Goal: Task Accomplishment & Management: Manage account settings

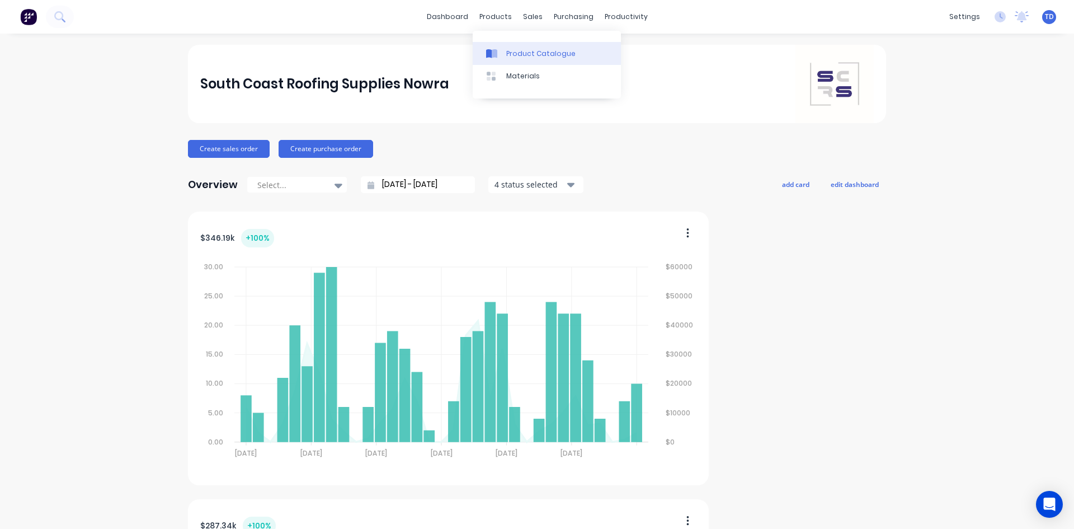
click at [504, 56] on link "Product Catalogue" at bounding box center [547, 53] width 148 height 22
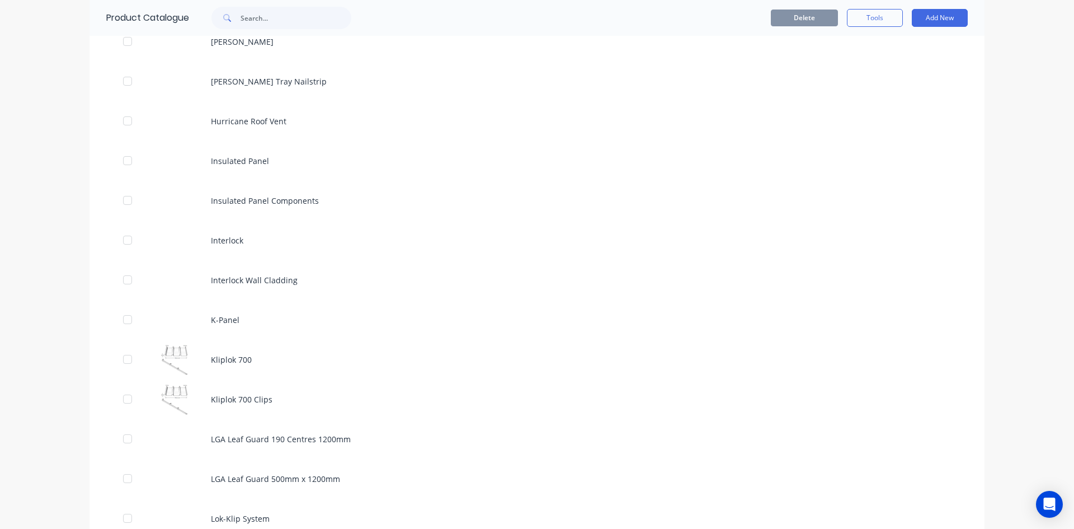
scroll to position [2238, 0]
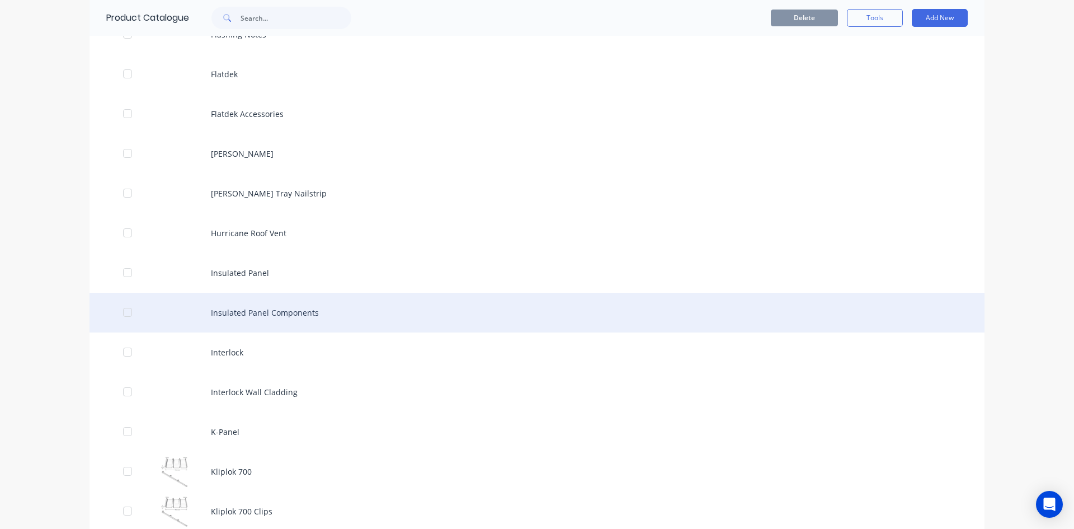
click at [288, 320] on div "Insulated Panel Components" at bounding box center [537, 313] width 895 height 40
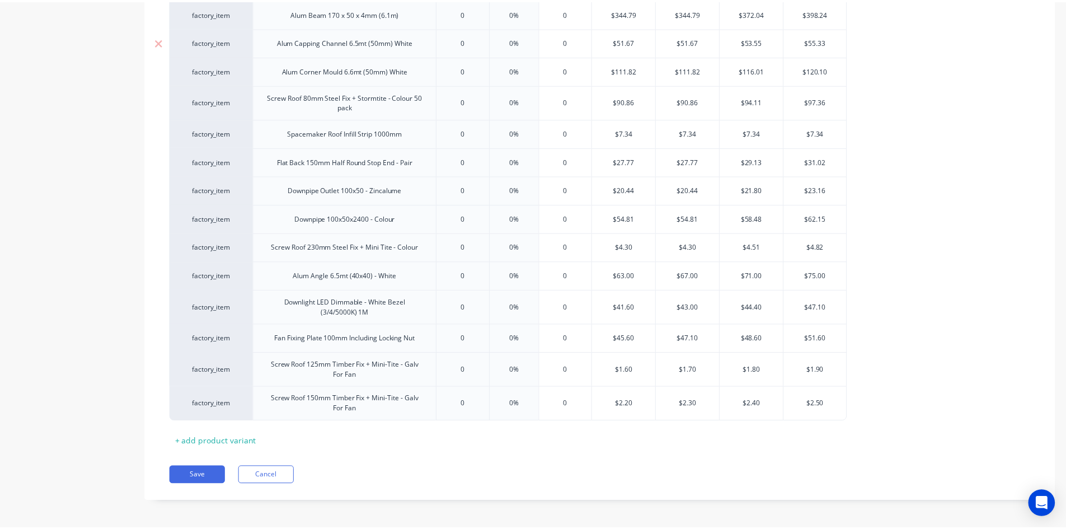
scroll to position [1370, 0]
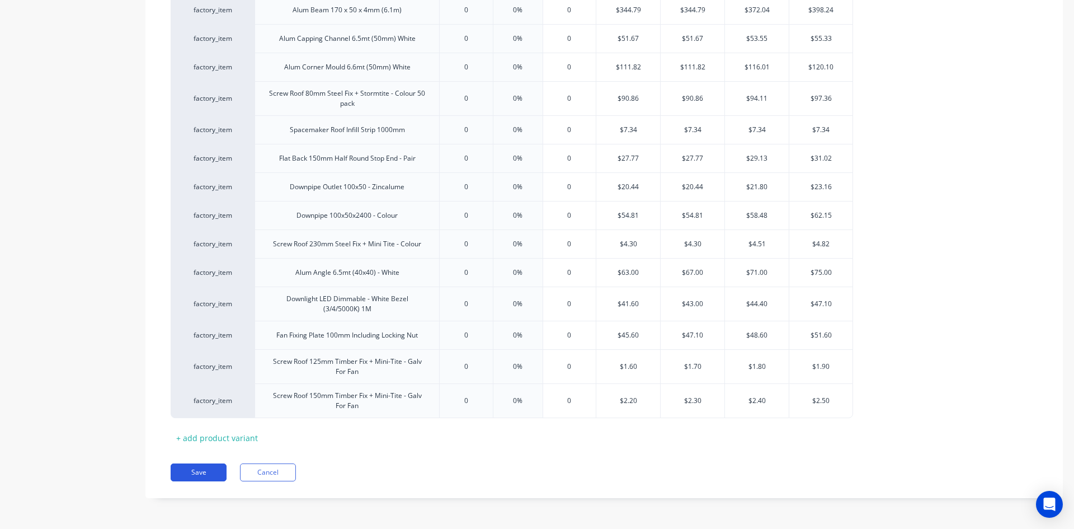
click at [185, 476] on button "Save" at bounding box center [199, 472] width 56 height 18
type textarea "x"
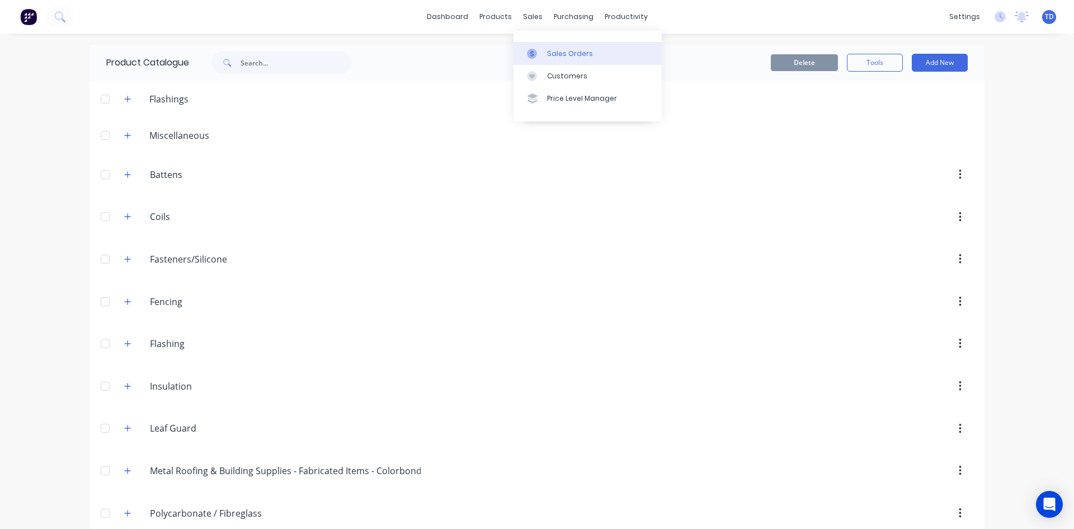
click at [545, 54] on link "Sales Orders" at bounding box center [588, 53] width 148 height 22
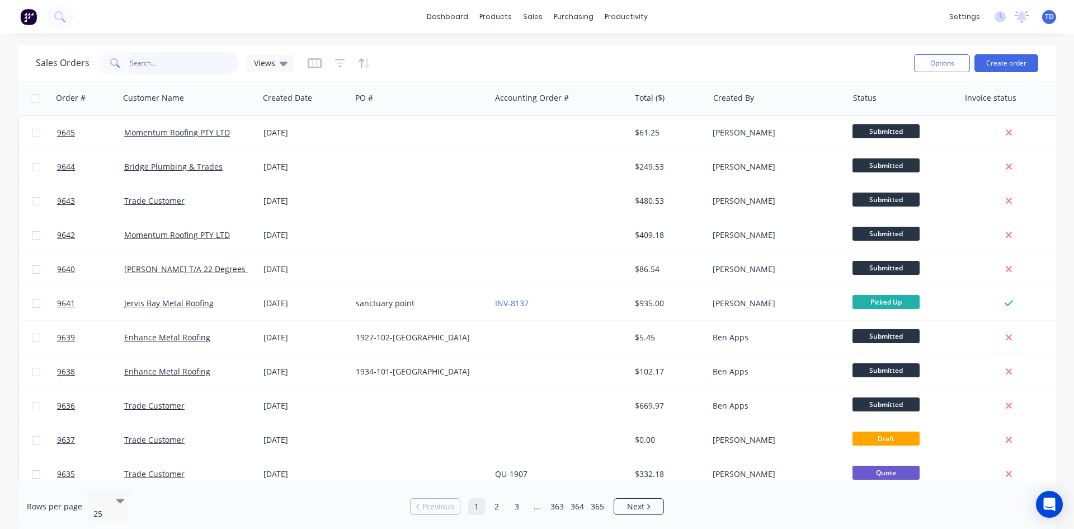
click at [172, 71] on input "text" at bounding box center [184, 63] width 109 height 22
type input "9504"
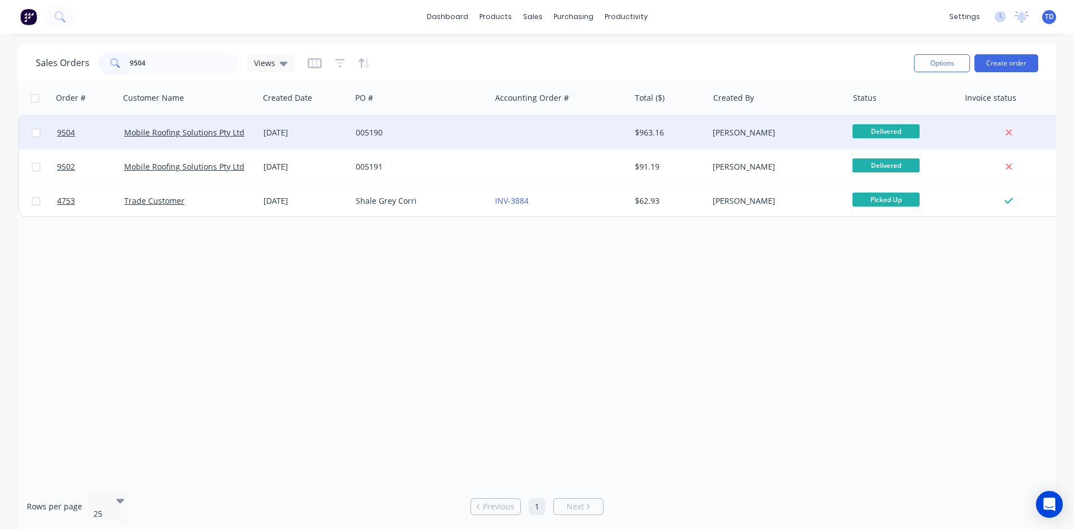
click at [446, 132] on div "005190" at bounding box center [418, 132] width 124 height 11
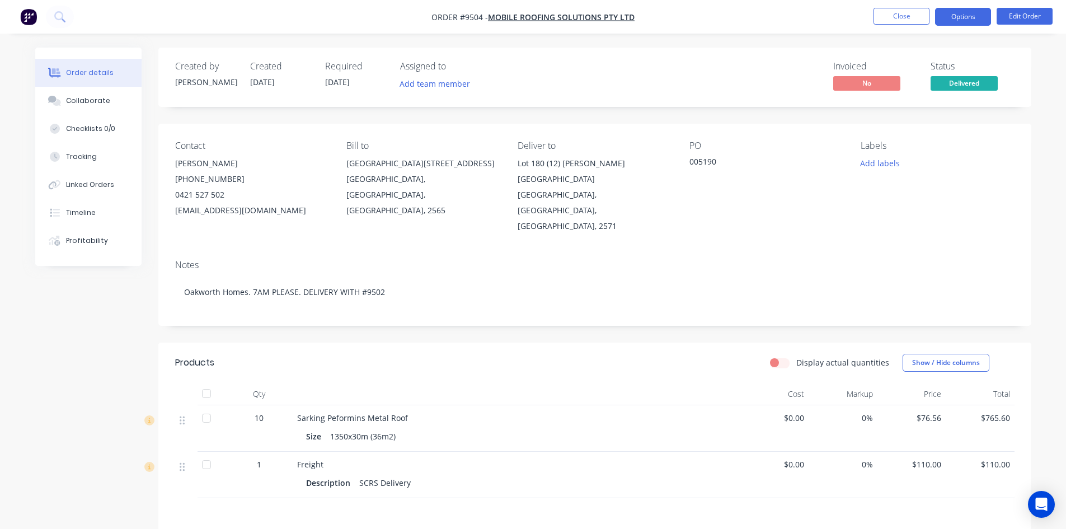
click at [952, 18] on button "Options" at bounding box center [963, 17] width 56 height 18
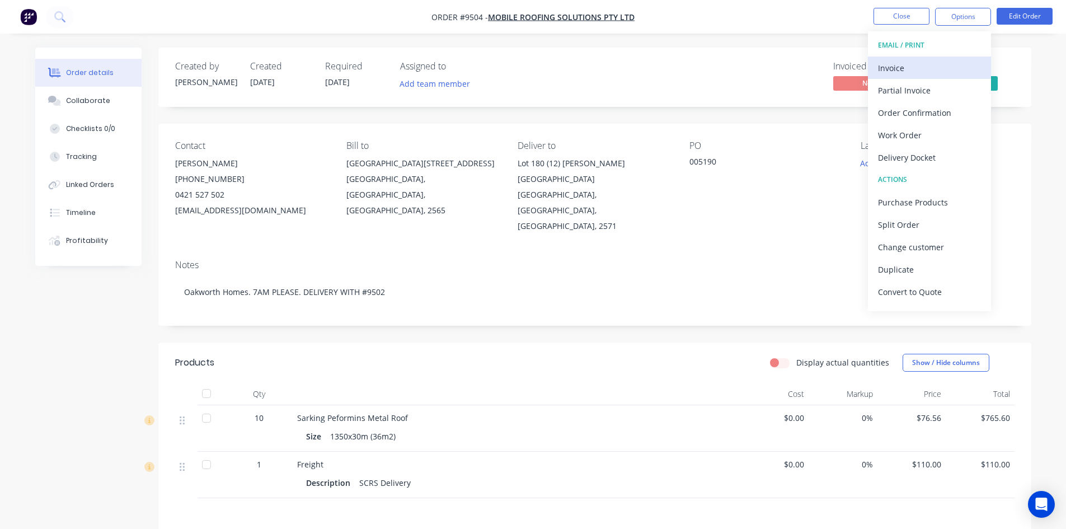
click at [909, 70] on div "Invoice" at bounding box center [929, 68] width 103 height 16
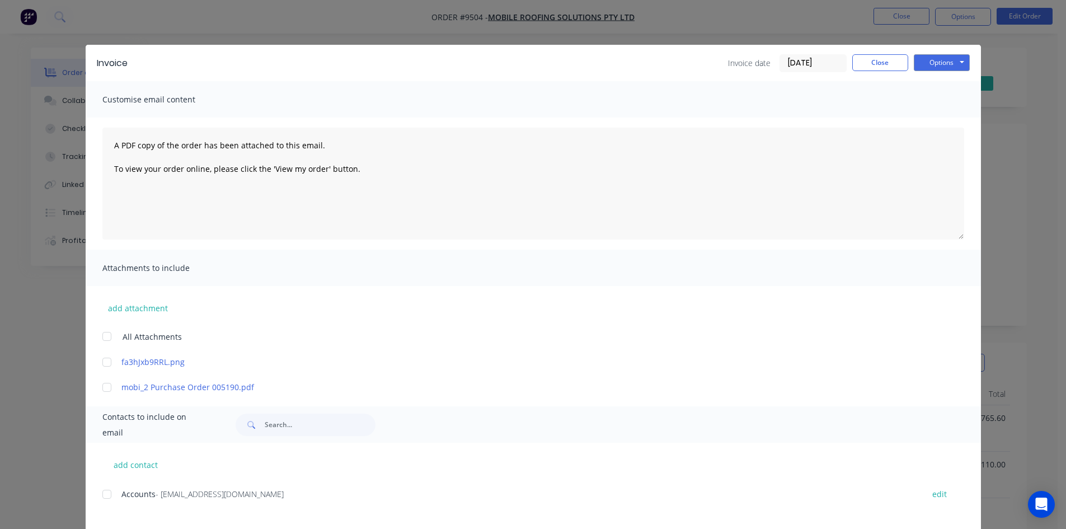
click at [102, 494] on div at bounding box center [107, 494] width 22 height 22
click at [929, 66] on button "Options" at bounding box center [942, 62] width 56 height 17
click at [939, 119] on button "Email" at bounding box center [950, 119] width 72 height 18
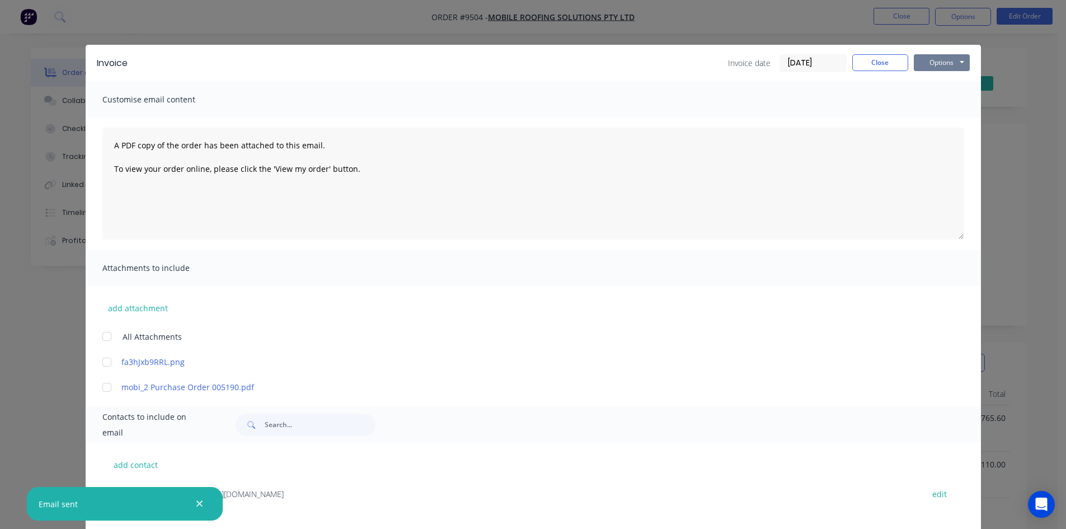
click at [926, 58] on button "Options" at bounding box center [942, 62] width 56 height 17
click at [929, 103] on button "Print" at bounding box center [950, 101] width 72 height 18
drag, startPoint x: 873, startPoint y: 68, endPoint x: 884, endPoint y: 56, distance: 16.2
click at [873, 68] on button "Close" at bounding box center [880, 62] width 56 height 17
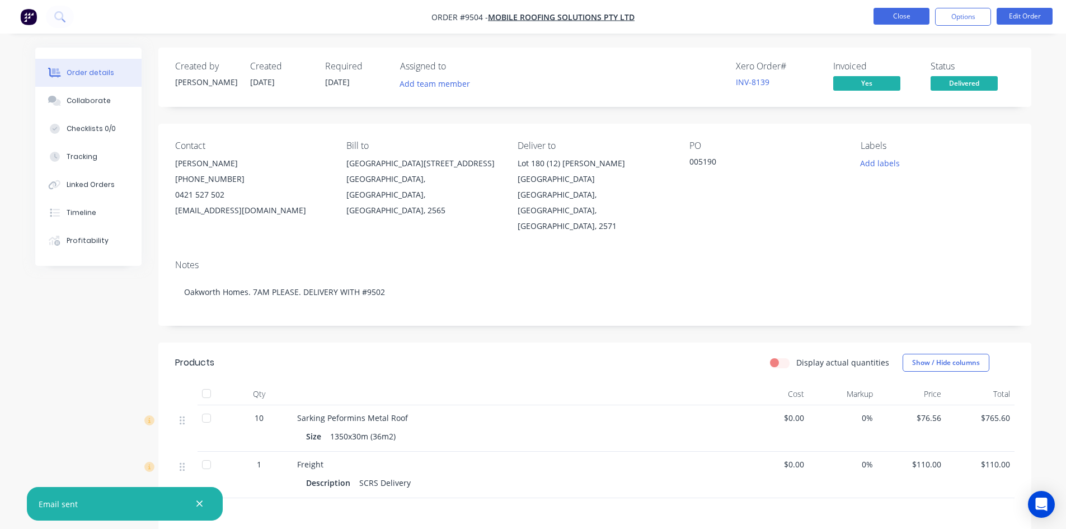
click at [899, 21] on button "Close" at bounding box center [901, 16] width 56 height 17
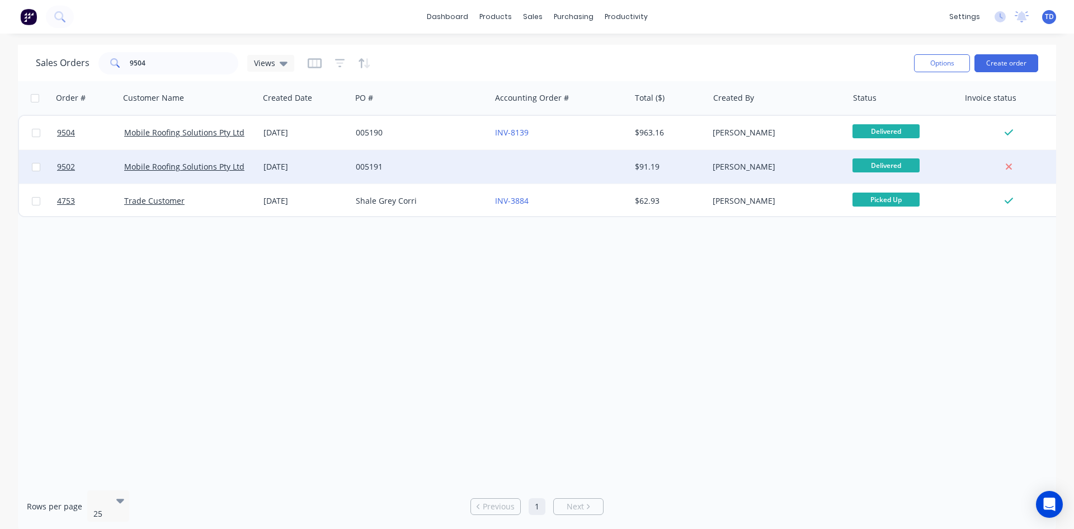
click at [215, 157] on div "Mobile Roofing Solutions Pty Ltd" at bounding box center [189, 167] width 139 height 34
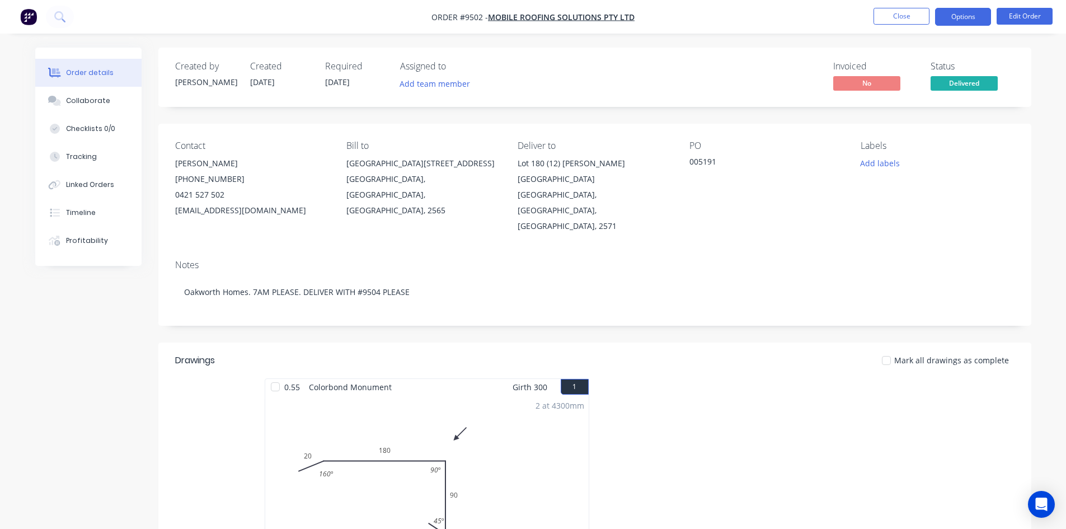
click at [968, 12] on button "Options" at bounding box center [963, 17] width 56 height 18
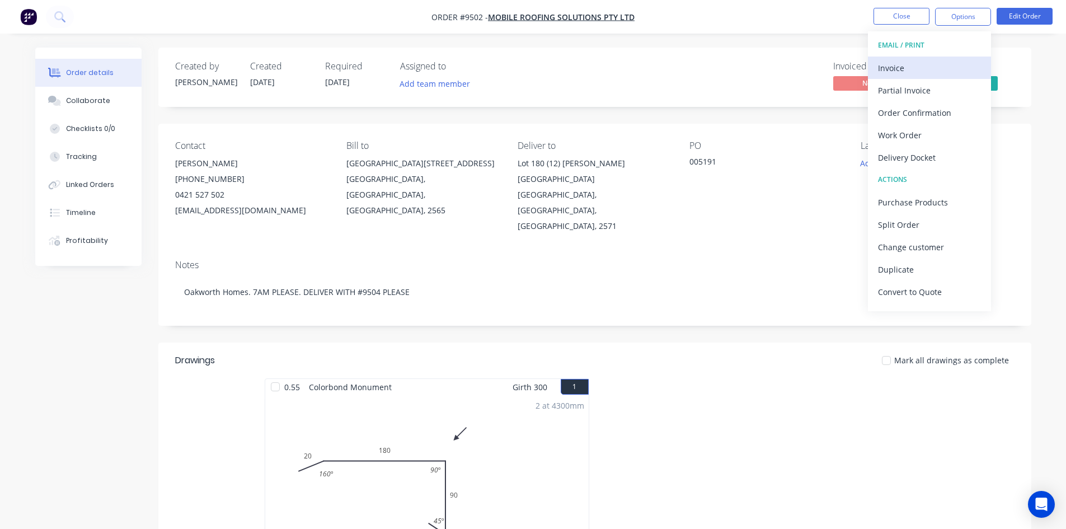
click at [904, 66] on div "Invoice" at bounding box center [929, 68] width 103 height 16
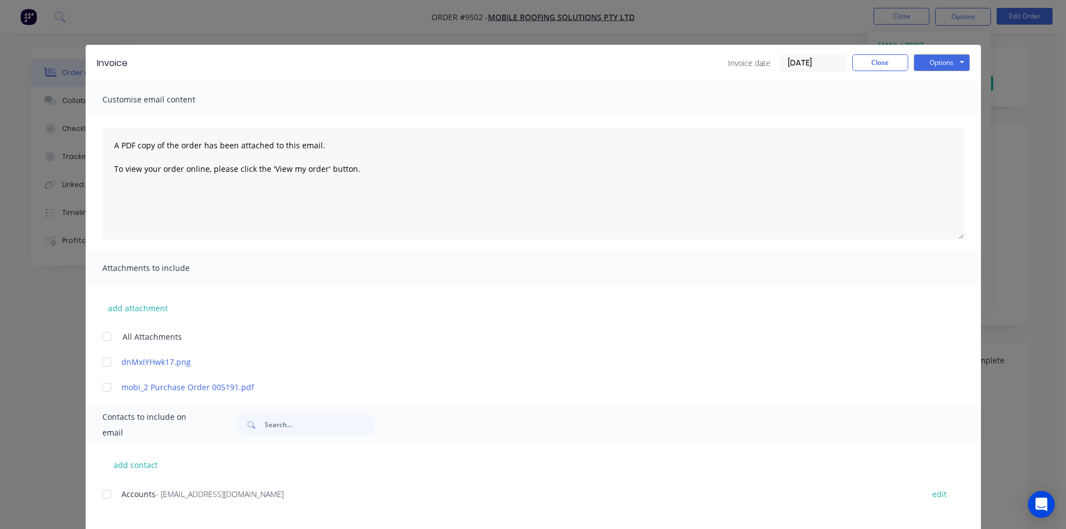
click at [101, 494] on div at bounding box center [107, 494] width 22 height 22
click at [920, 62] on button "Options" at bounding box center [942, 62] width 56 height 17
click at [941, 119] on button "Email" at bounding box center [950, 119] width 72 height 18
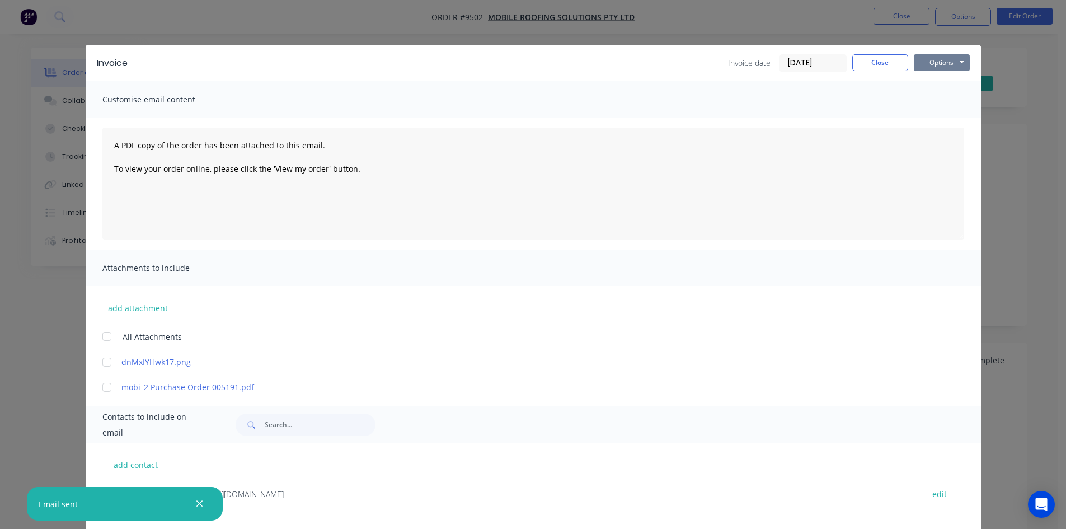
click at [916, 63] on button "Options" at bounding box center [942, 62] width 56 height 17
click at [927, 100] on button "Print" at bounding box center [950, 101] width 72 height 18
click at [874, 65] on button "Close" at bounding box center [880, 62] width 56 height 17
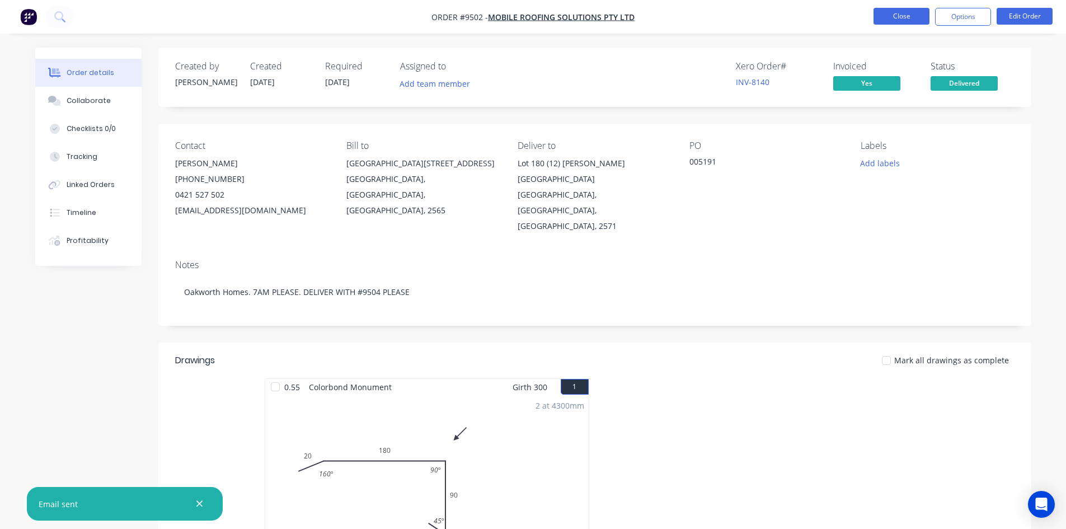
click at [895, 20] on button "Close" at bounding box center [901, 16] width 56 height 17
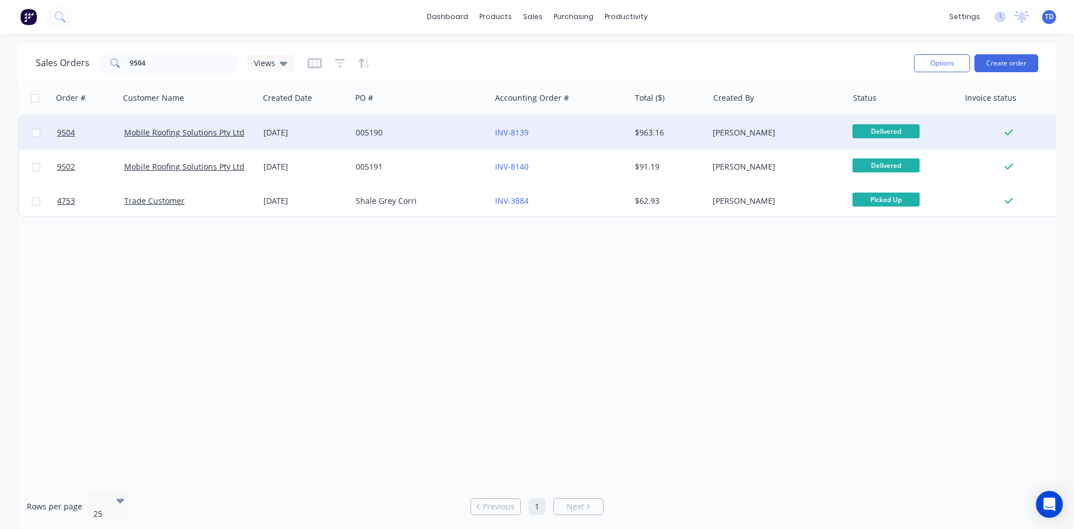
click at [335, 129] on div "[DATE]" at bounding box center [305, 132] width 83 height 11
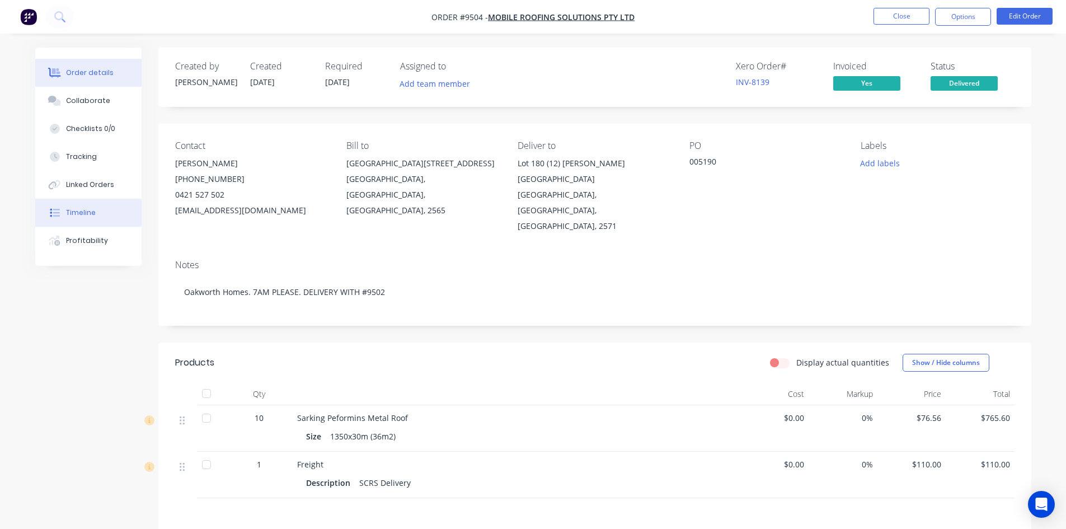
click at [80, 215] on div "Timeline" at bounding box center [81, 213] width 30 height 10
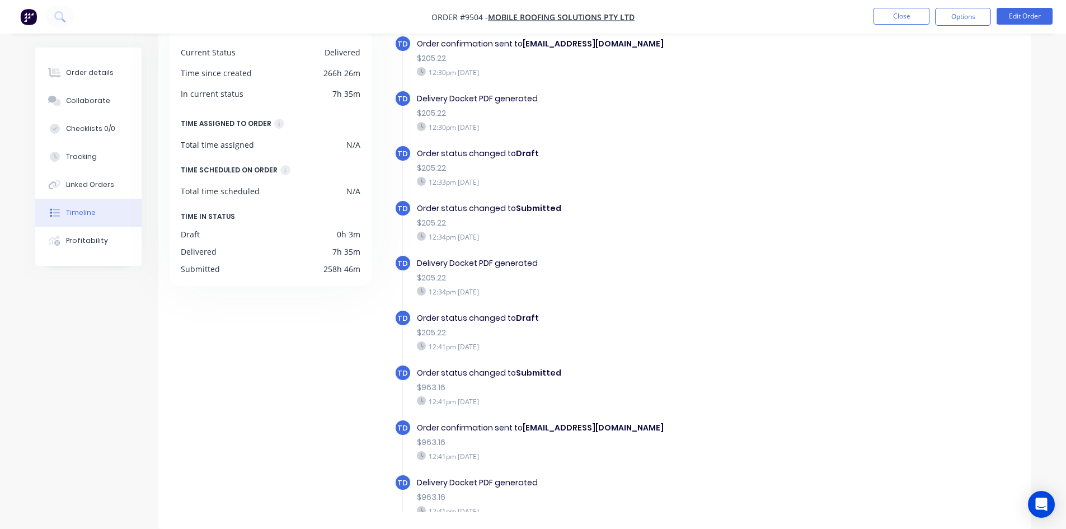
scroll to position [66, 0]
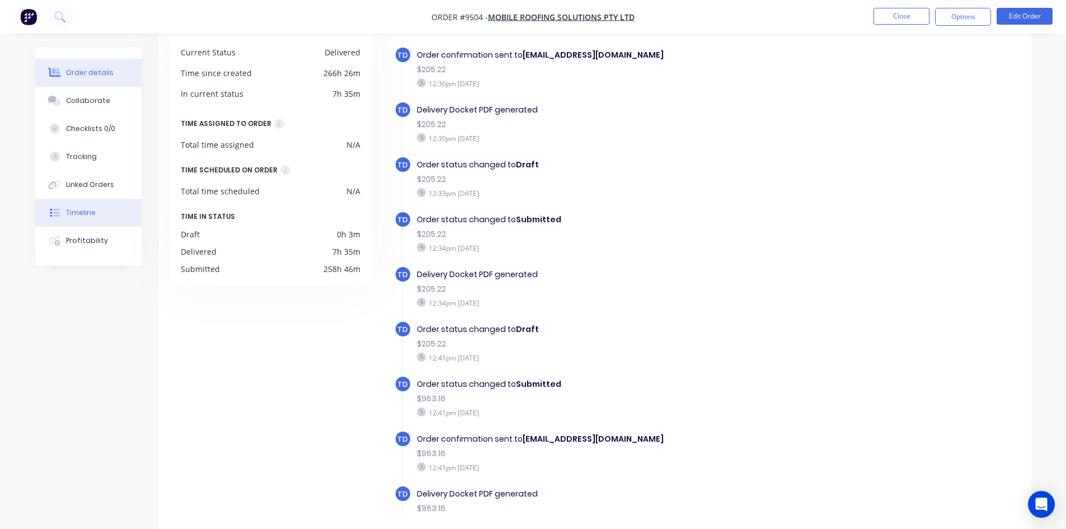
click at [106, 75] on div "Order details" at bounding box center [90, 73] width 48 height 10
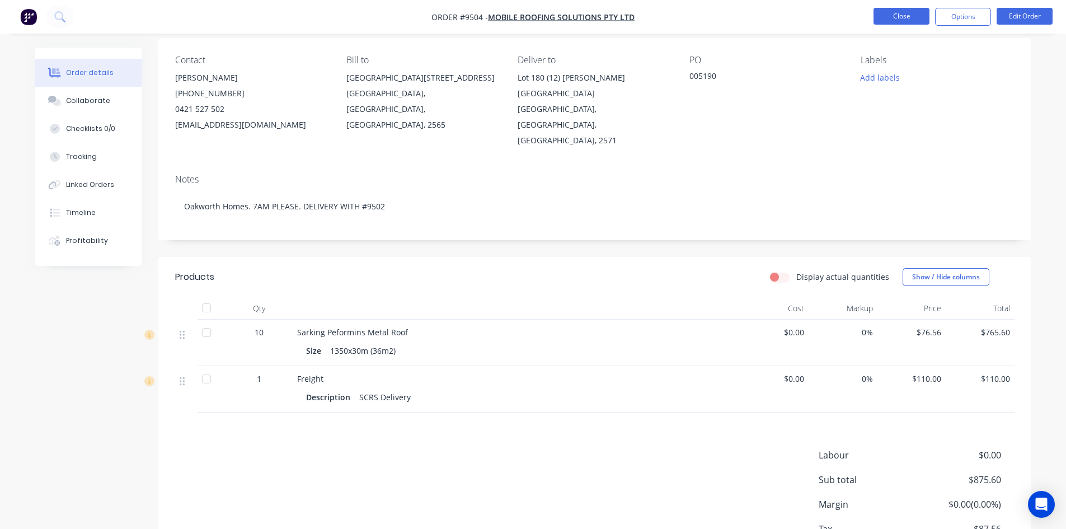
click at [890, 20] on button "Close" at bounding box center [901, 16] width 56 height 17
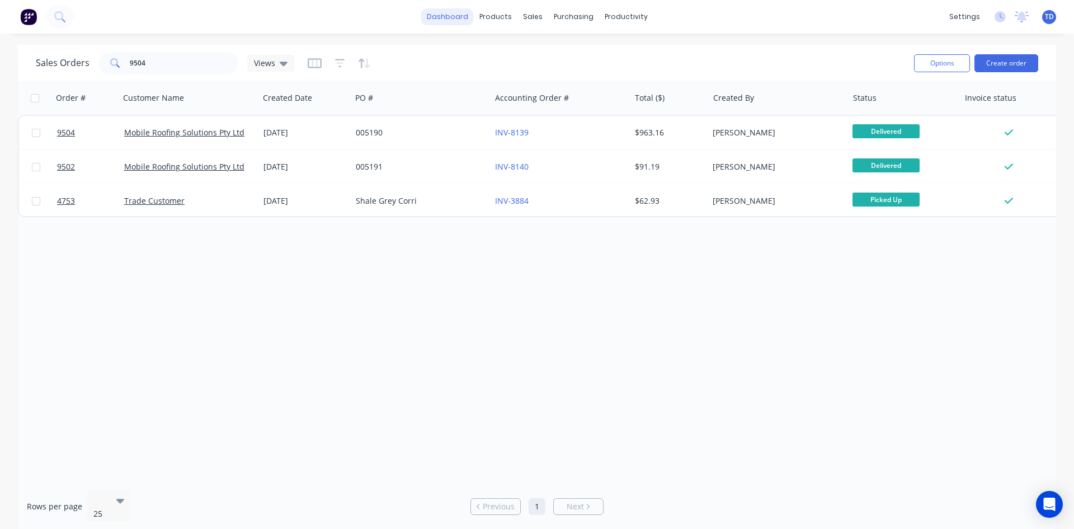
click at [458, 14] on link "dashboard" at bounding box center [447, 16] width 53 height 17
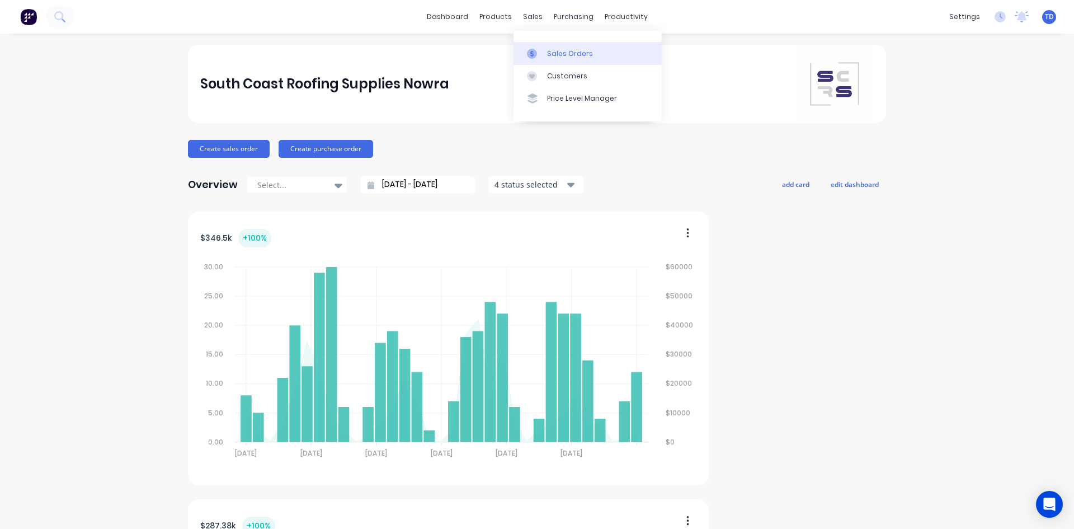
click at [545, 51] on link "Sales Orders" at bounding box center [588, 53] width 148 height 22
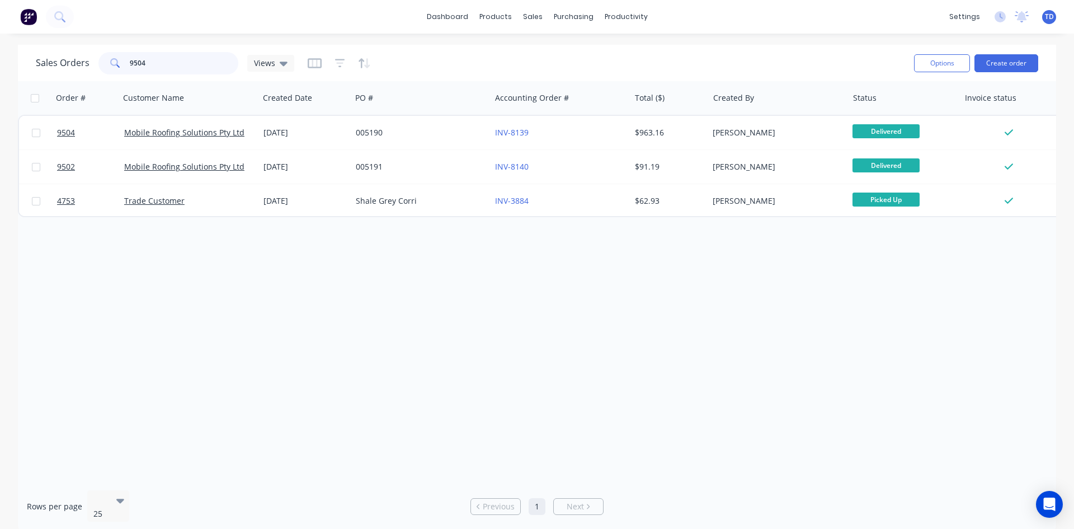
drag, startPoint x: 171, startPoint y: 67, endPoint x: 124, endPoint y: 69, distance: 47.0
click at [124, 69] on div "9504" at bounding box center [168, 63] width 140 height 22
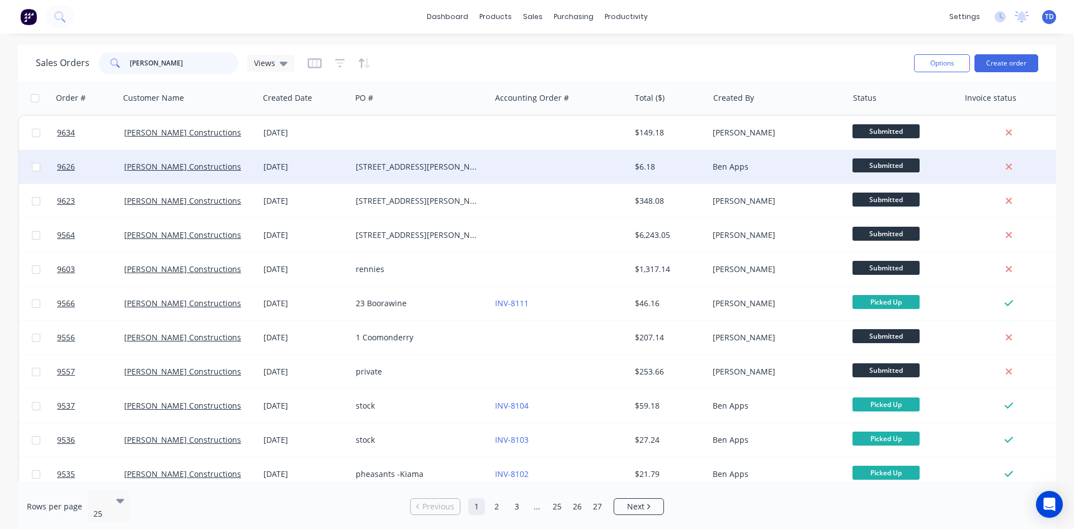
type input "[PERSON_NAME]"
click at [435, 171] on div "[STREET_ADDRESS][PERSON_NAME]" at bounding box center [418, 166] width 124 height 11
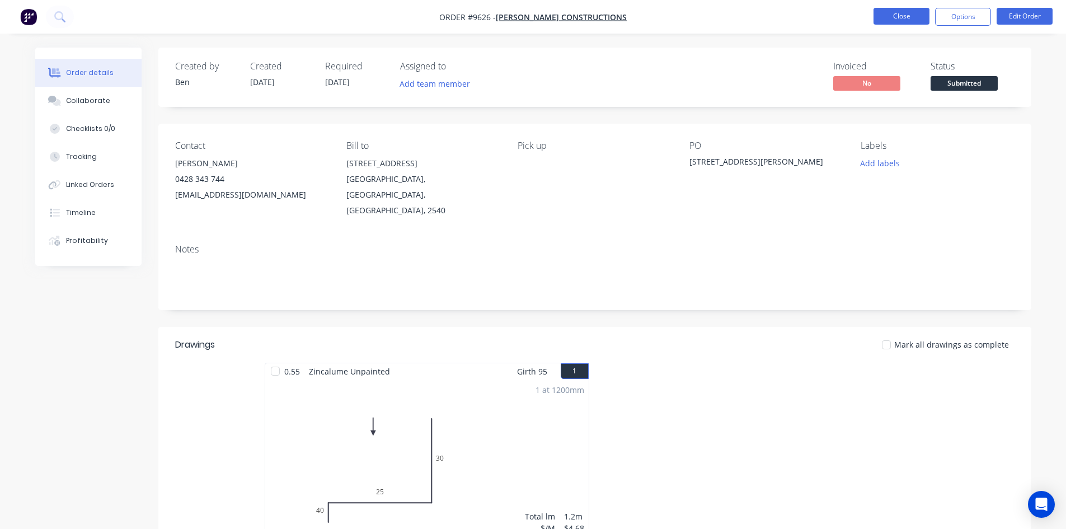
click at [889, 17] on button "Close" at bounding box center [901, 16] width 56 height 17
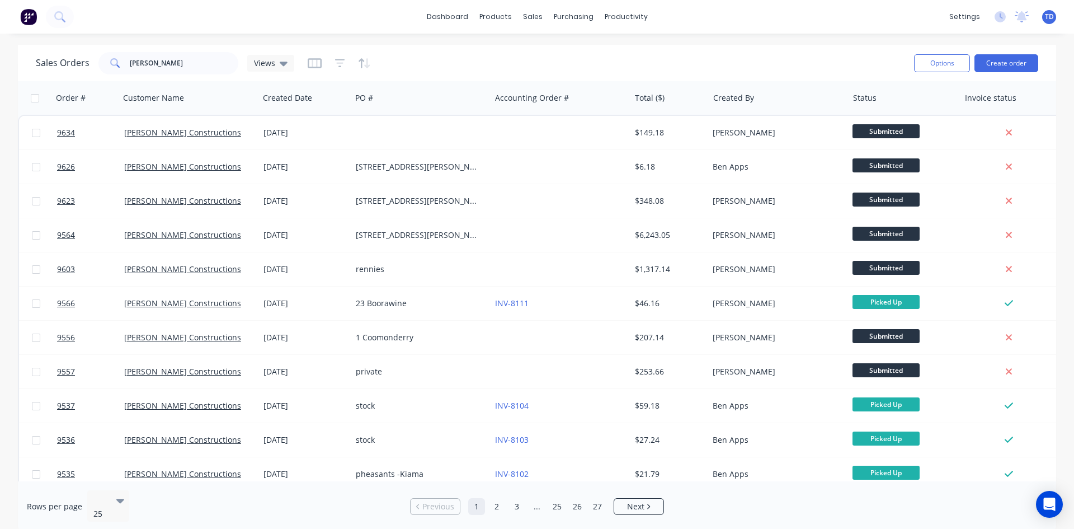
click at [1048, 20] on span "TD" at bounding box center [1049, 17] width 9 height 10
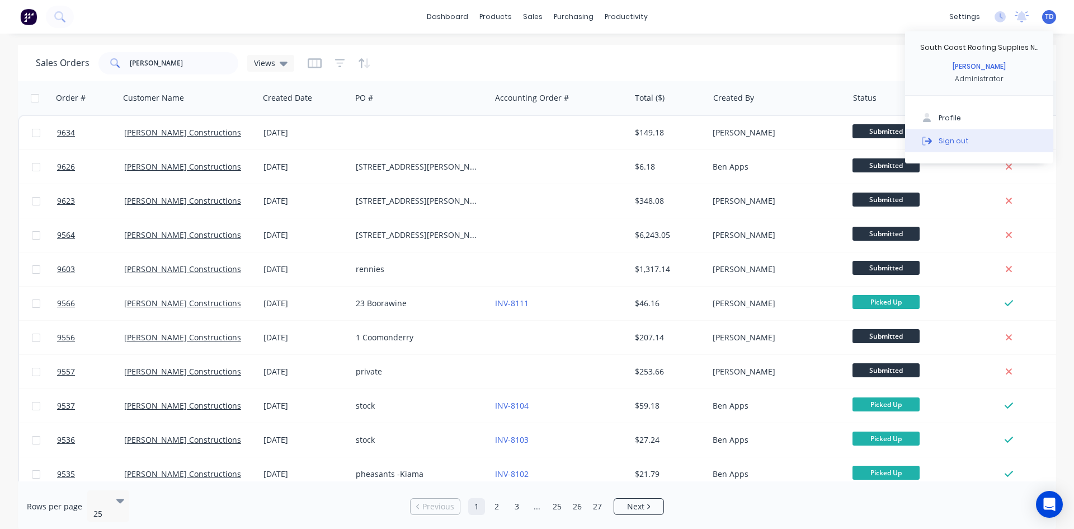
click at [964, 142] on div "Sign out" at bounding box center [954, 140] width 30 height 10
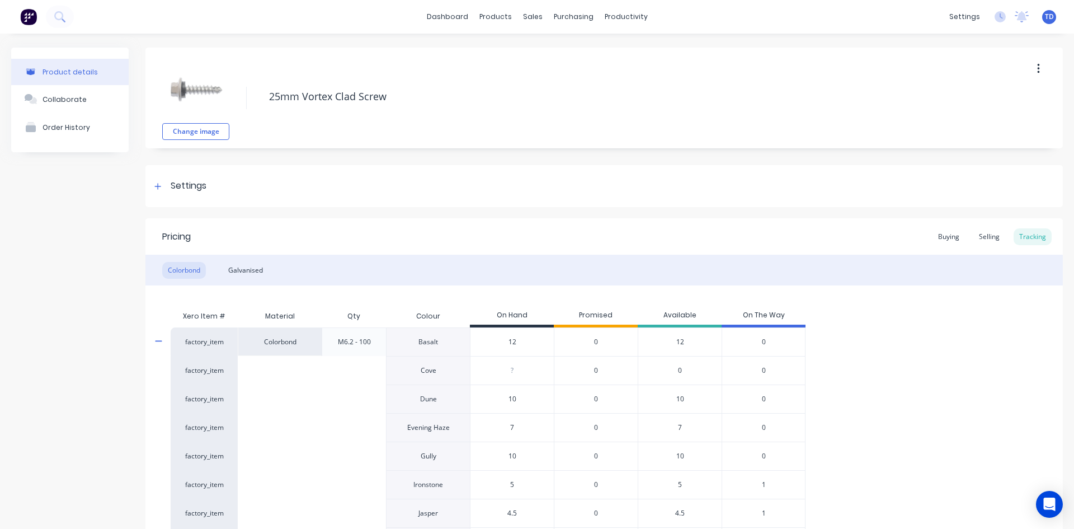
scroll to position [112, 0]
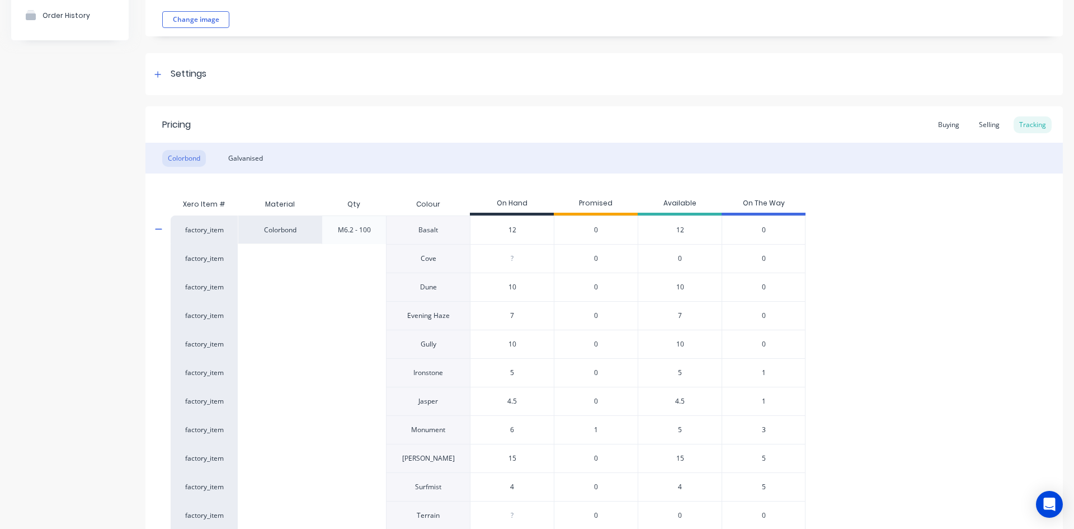
click at [157, 228] on icon at bounding box center [158, 229] width 7 height 8
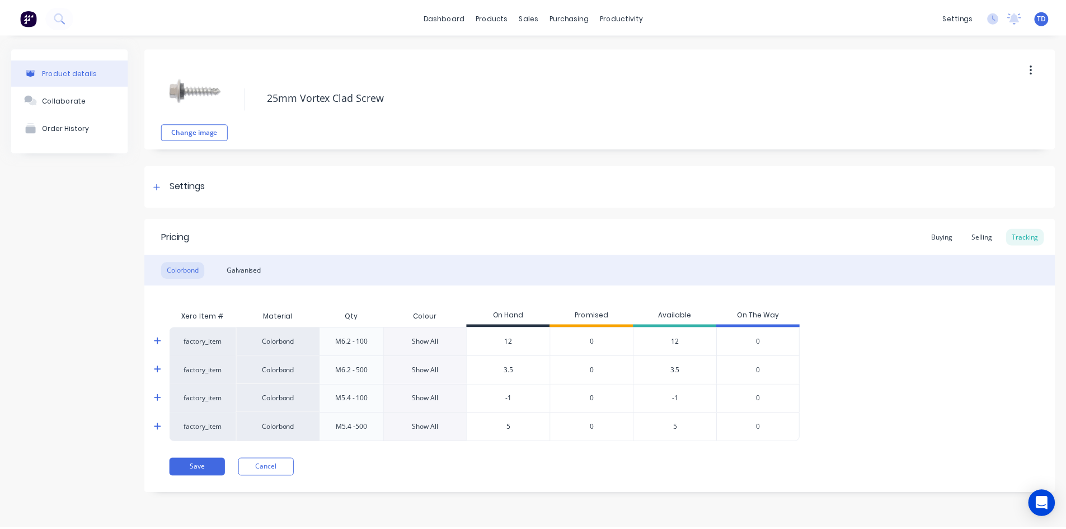
scroll to position [0, 0]
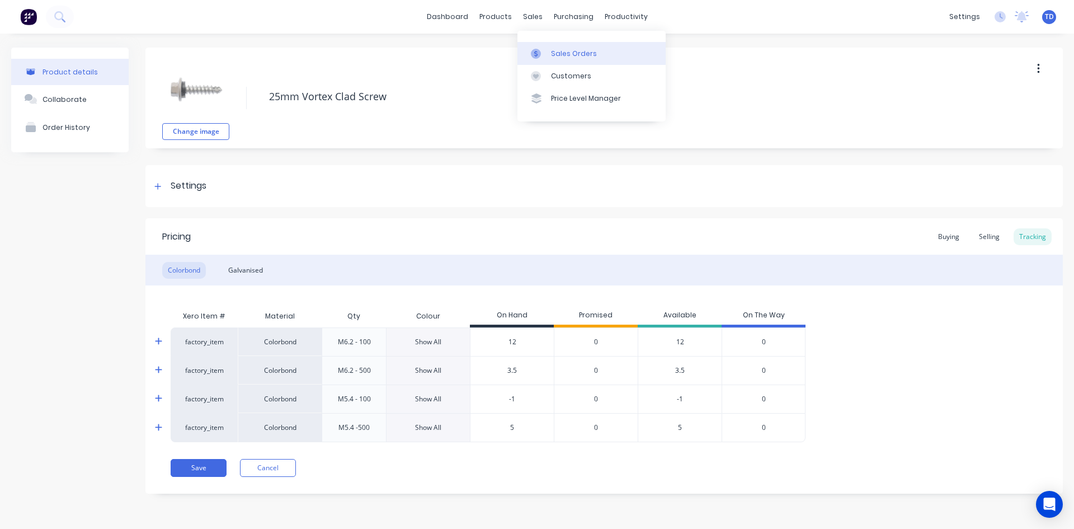
click at [556, 50] on div "Sales Orders" at bounding box center [574, 54] width 46 height 10
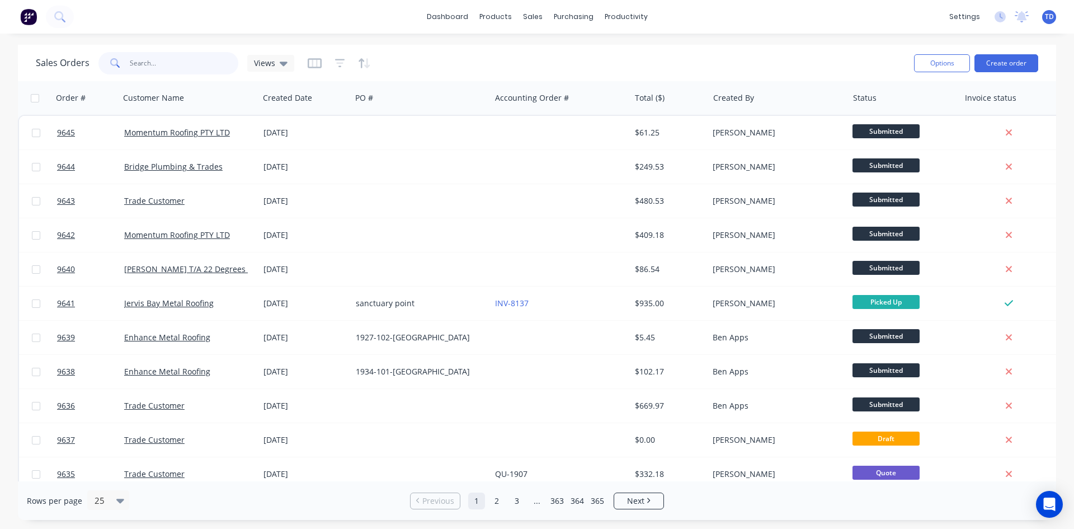
click at [181, 65] on input "text" at bounding box center [184, 63] width 109 height 22
type input "8696"
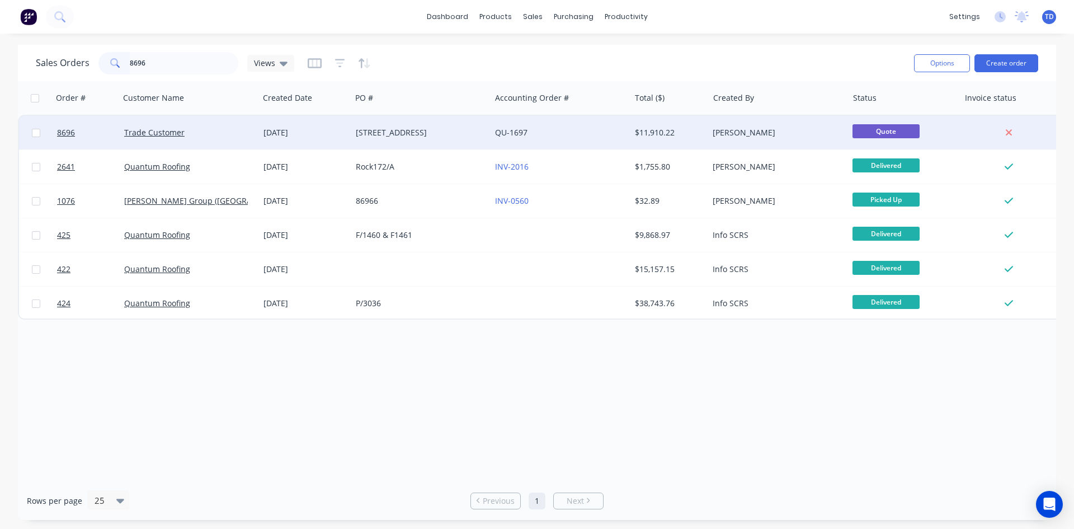
click at [302, 136] on div "[DATE]" at bounding box center [305, 132] width 83 height 11
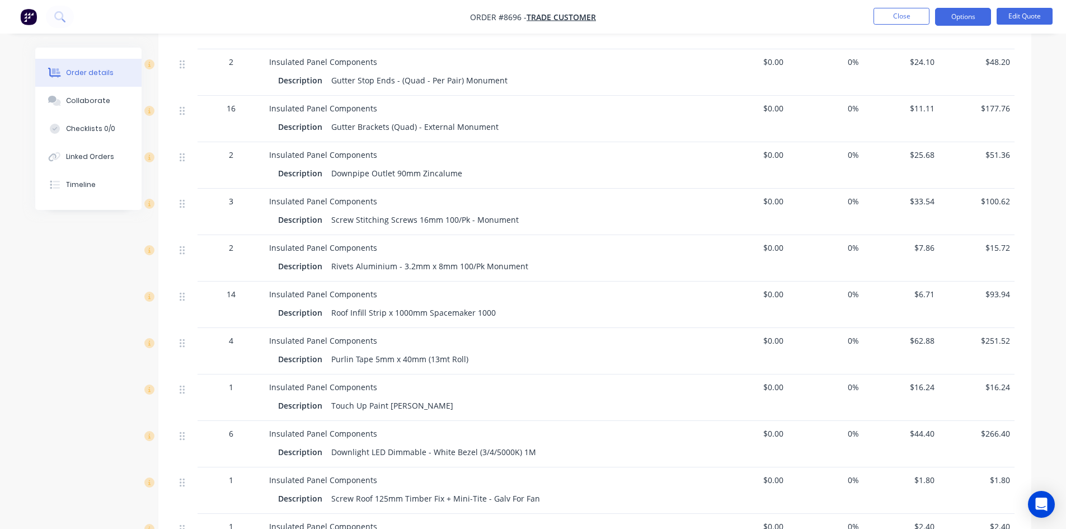
scroll to position [1007, 0]
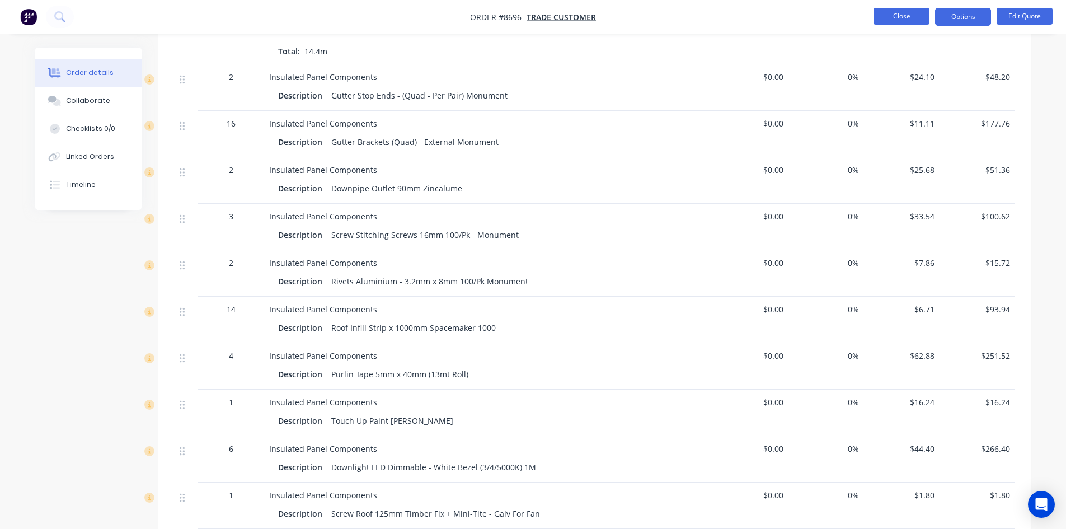
click at [893, 21] on button "Close" at bounding box center [901, 16] width 56 height 17
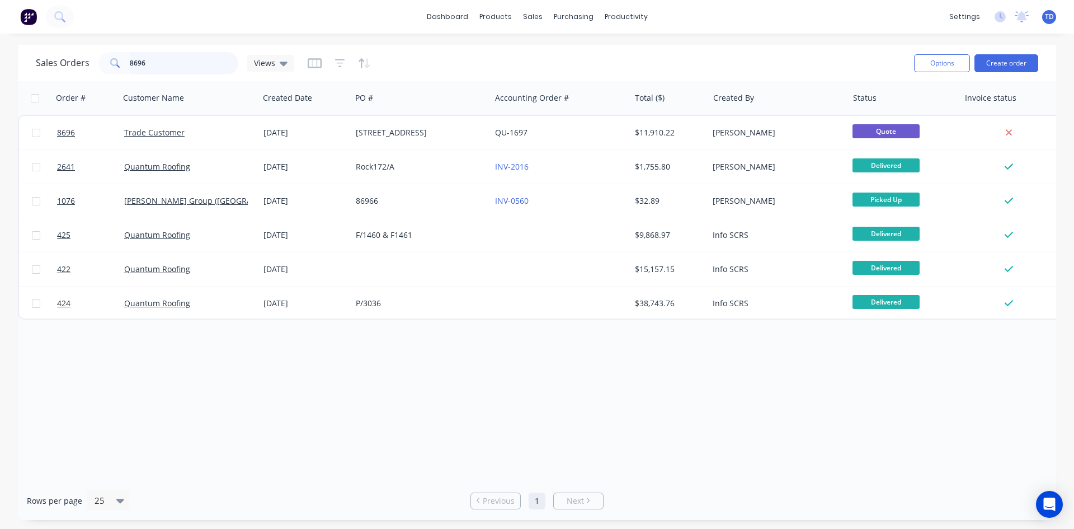
click at [156, 68] on input "8696" at bounding box center [184, 63] width 109 height 22
type input "8"
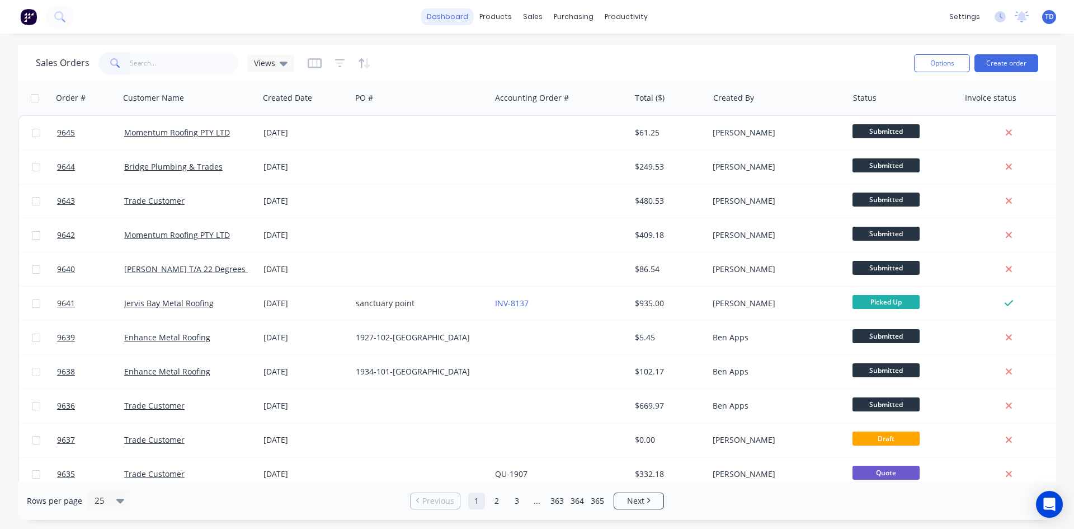
click at [439, 21] on link "dashboard" at bounding box center [447, 16] width 53 height 17
